Goal: Transaction & Acquisition: Book appointment/travel/reservation

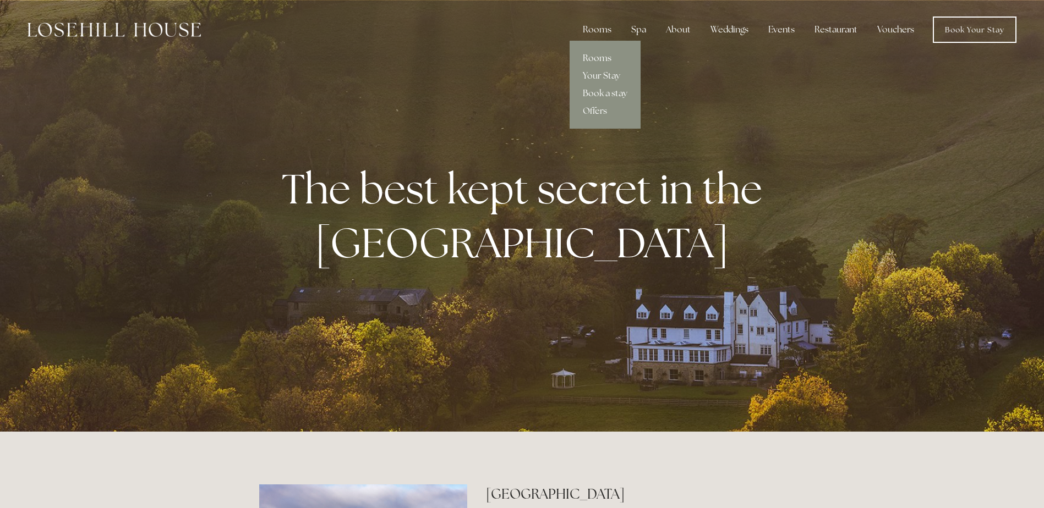
click at [605, 56] on link "Rooms" at bounding box center [604, 59] width 71 height 18
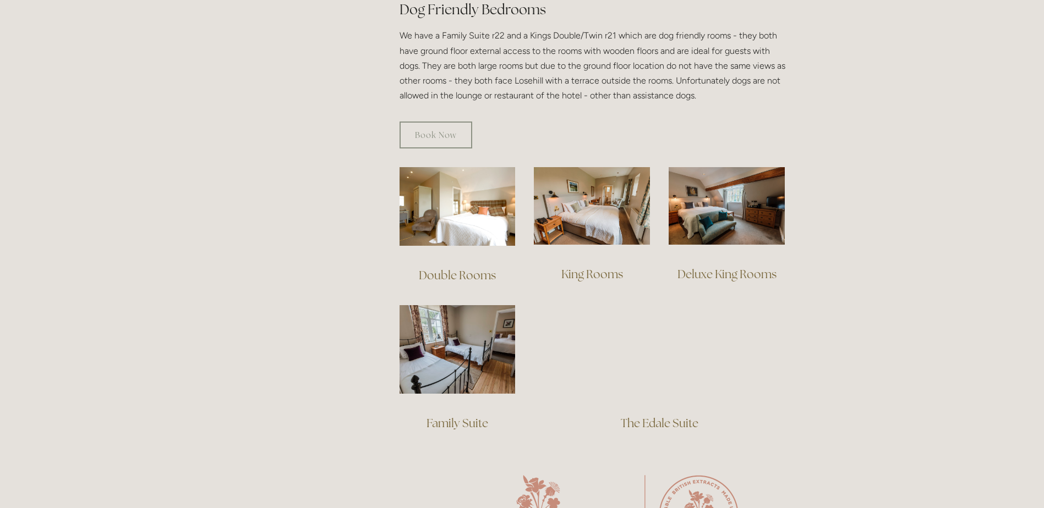
scroll to position [660, 0]
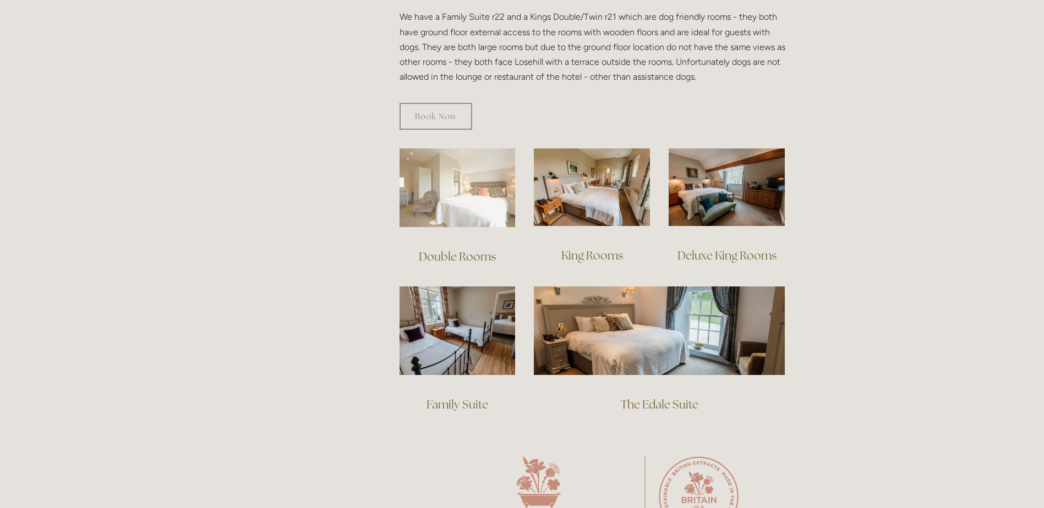
click at [448, 167] on img at bounding box center [457, 188] width 116 height 79
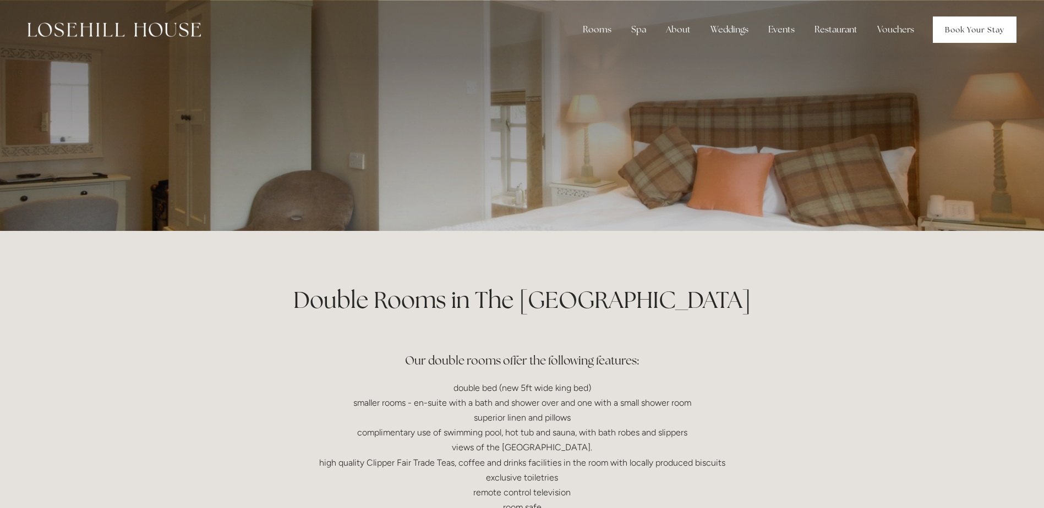
click at [956, 29] on link "Book Your Stay" at bounding box center [975, 30] width 84 height 26
